Goal: Understand process/instructions: Learn how to perform a task or action

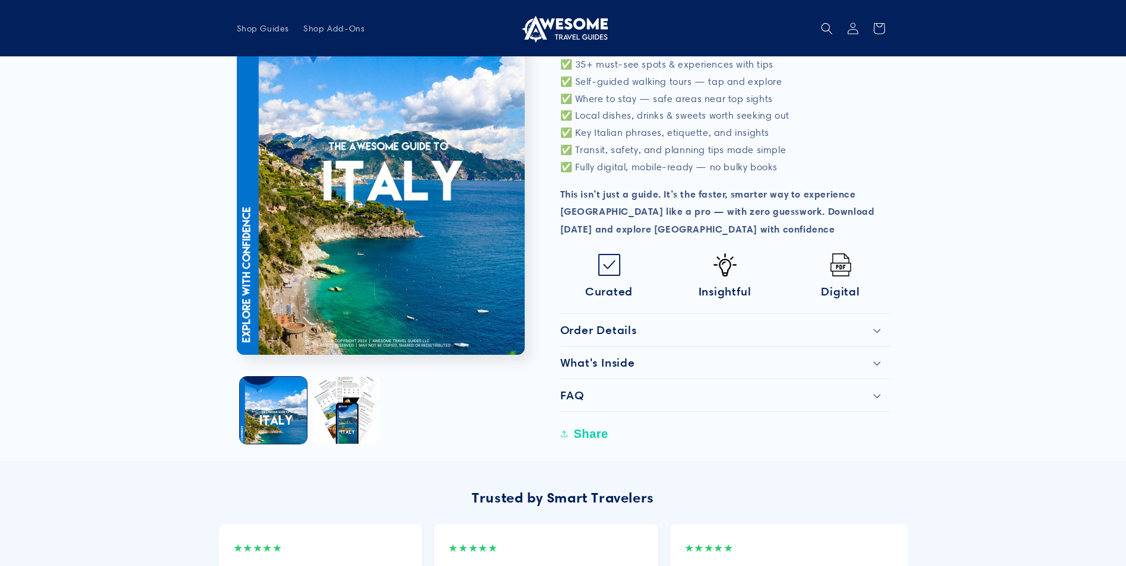
scroll to position [313, 0]
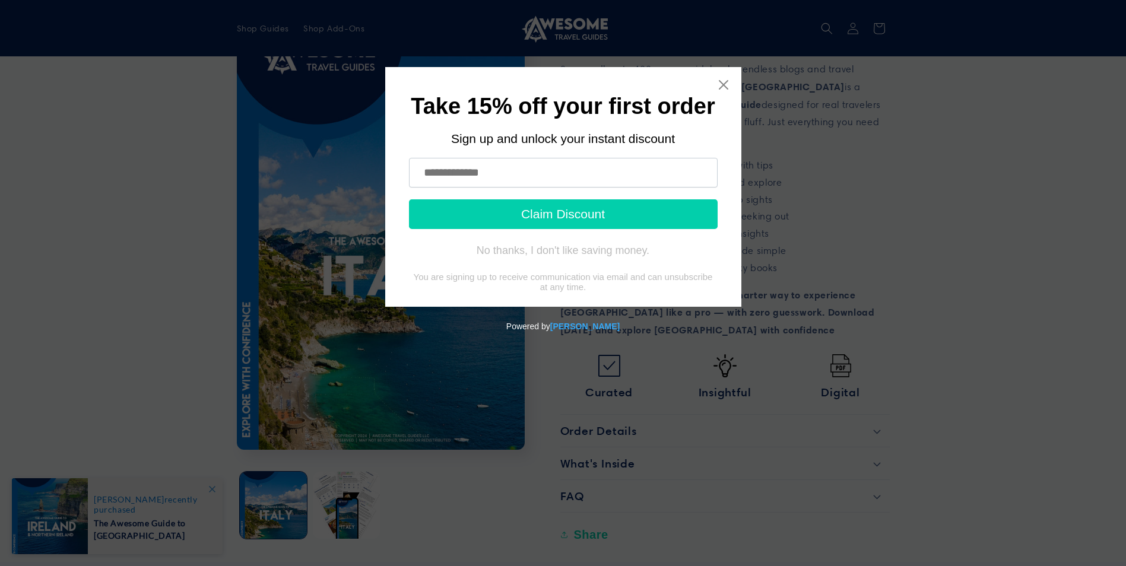
click at [458, 167] on input "text" at bounding box center [563, 173] width 309 height 30
click at [723, 84] on icon "Close widget" at bounding box center [724, 85] width 12 height 12
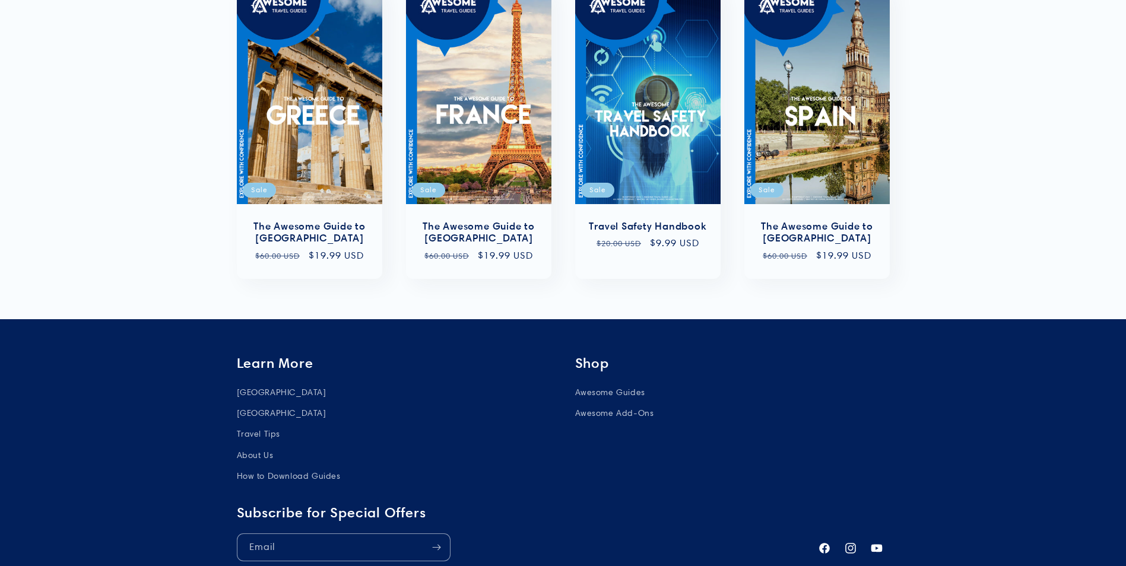
scroll to position [1208, 0]
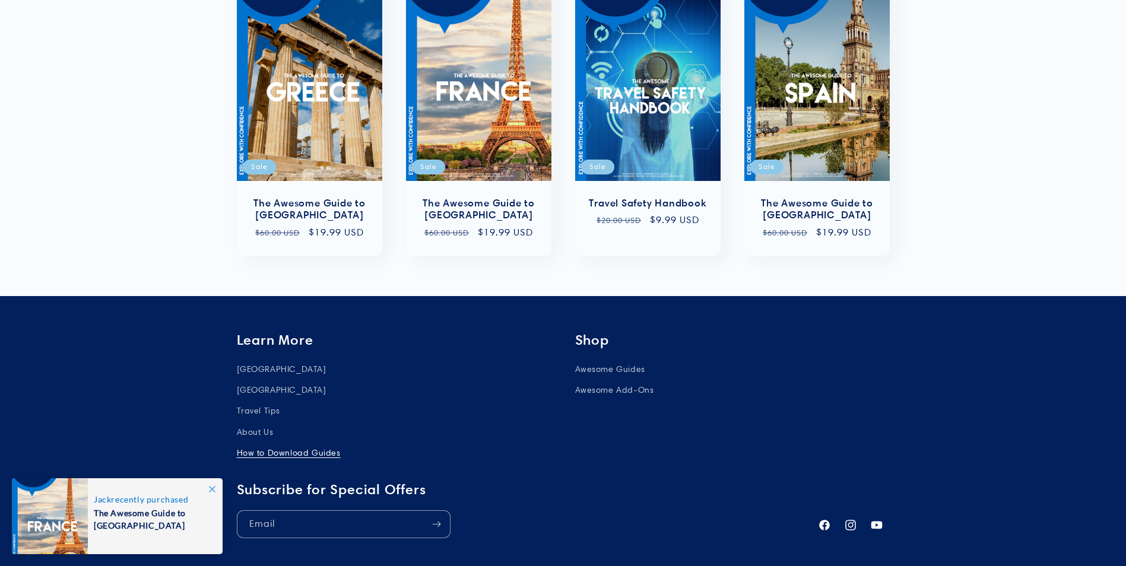
click at [295, 443] on link "How to Download Guides" at bounding box center [289, 453] width 104 height 21
